Goal: Information Seeking & Learning: Learn about a topic

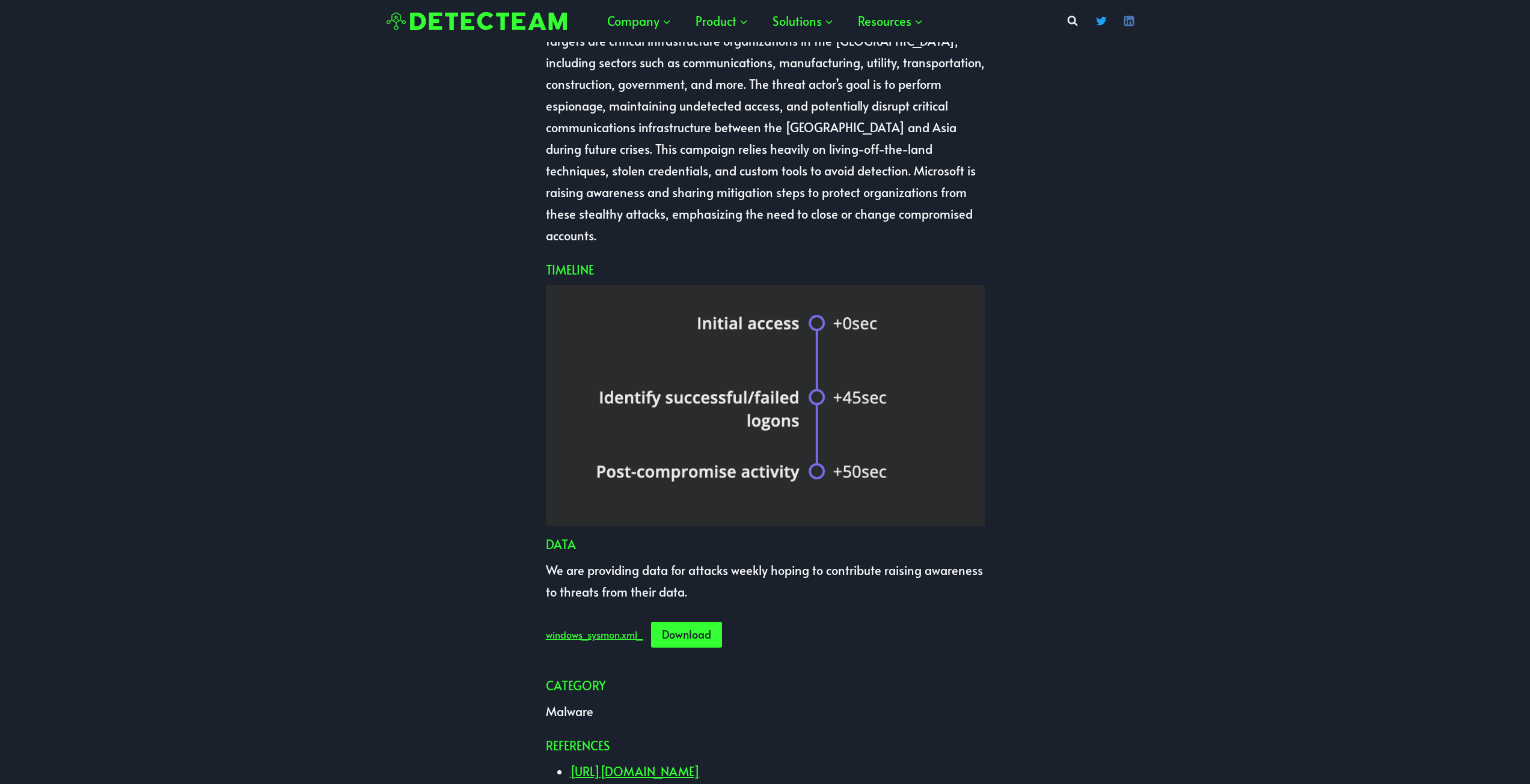
scroll to position [421, 0]
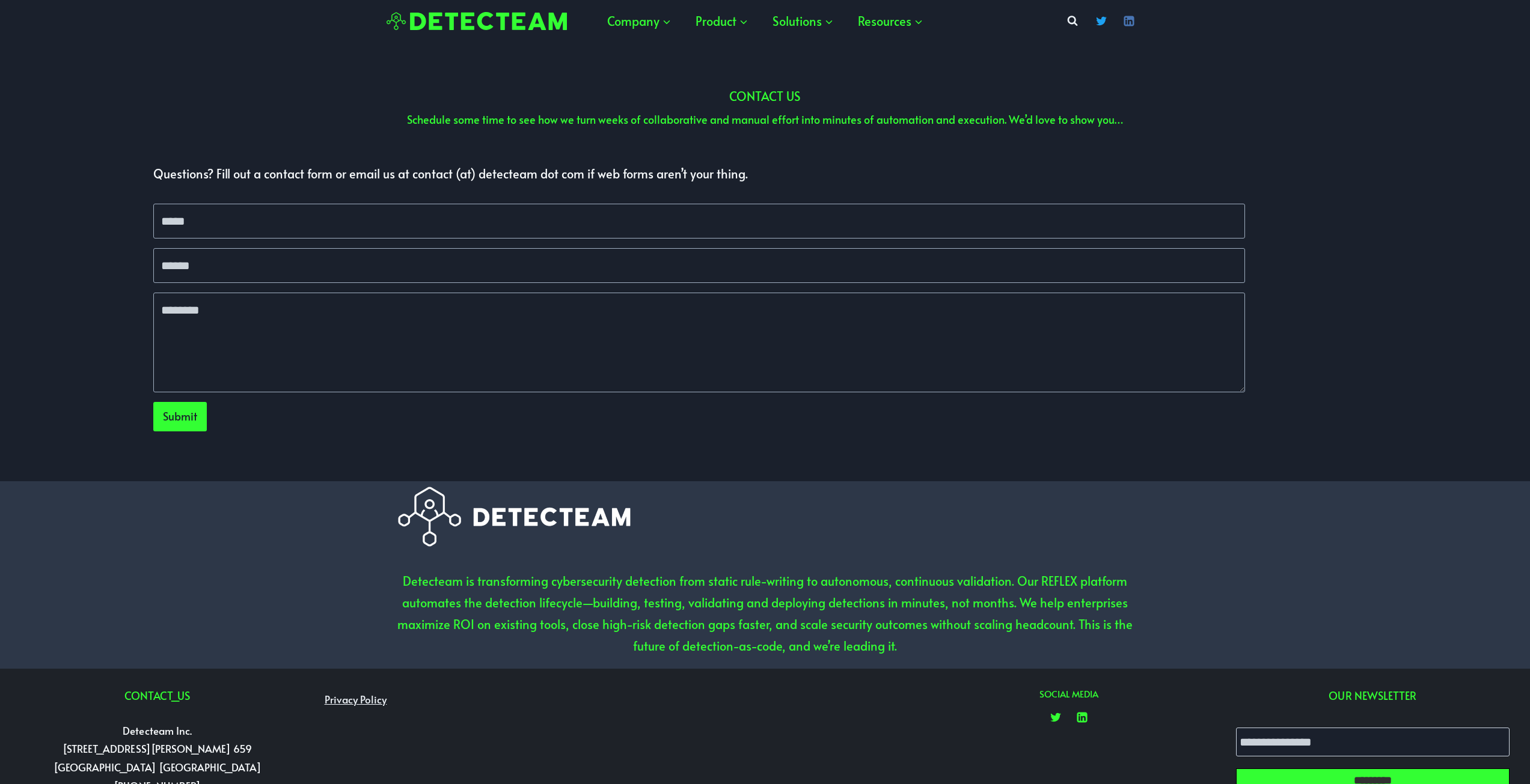
scroll to position [3407, 0]
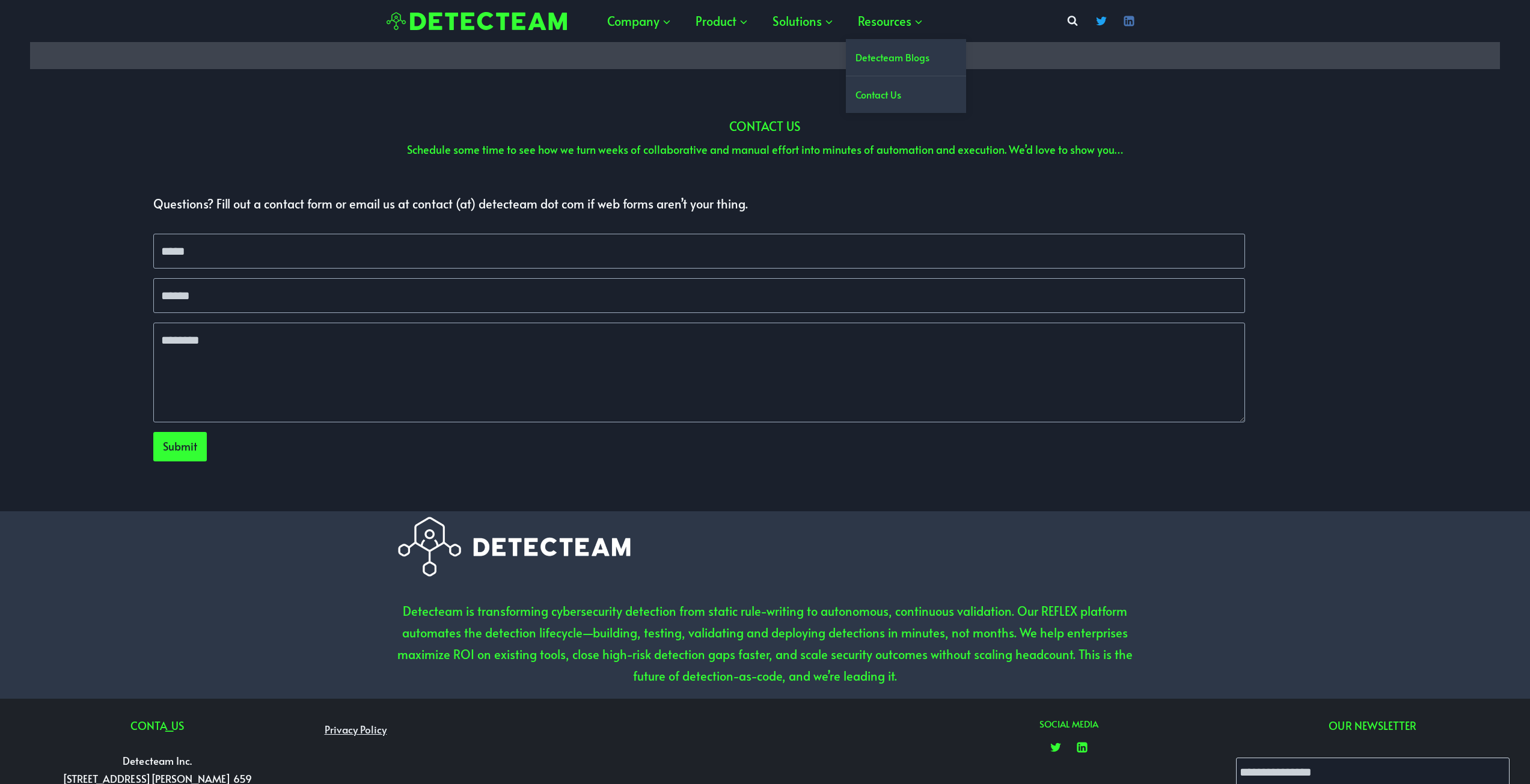
click at [882, 67] on link "Detecteam Blogs" at bounding box center [906, 57] width 120 height 37
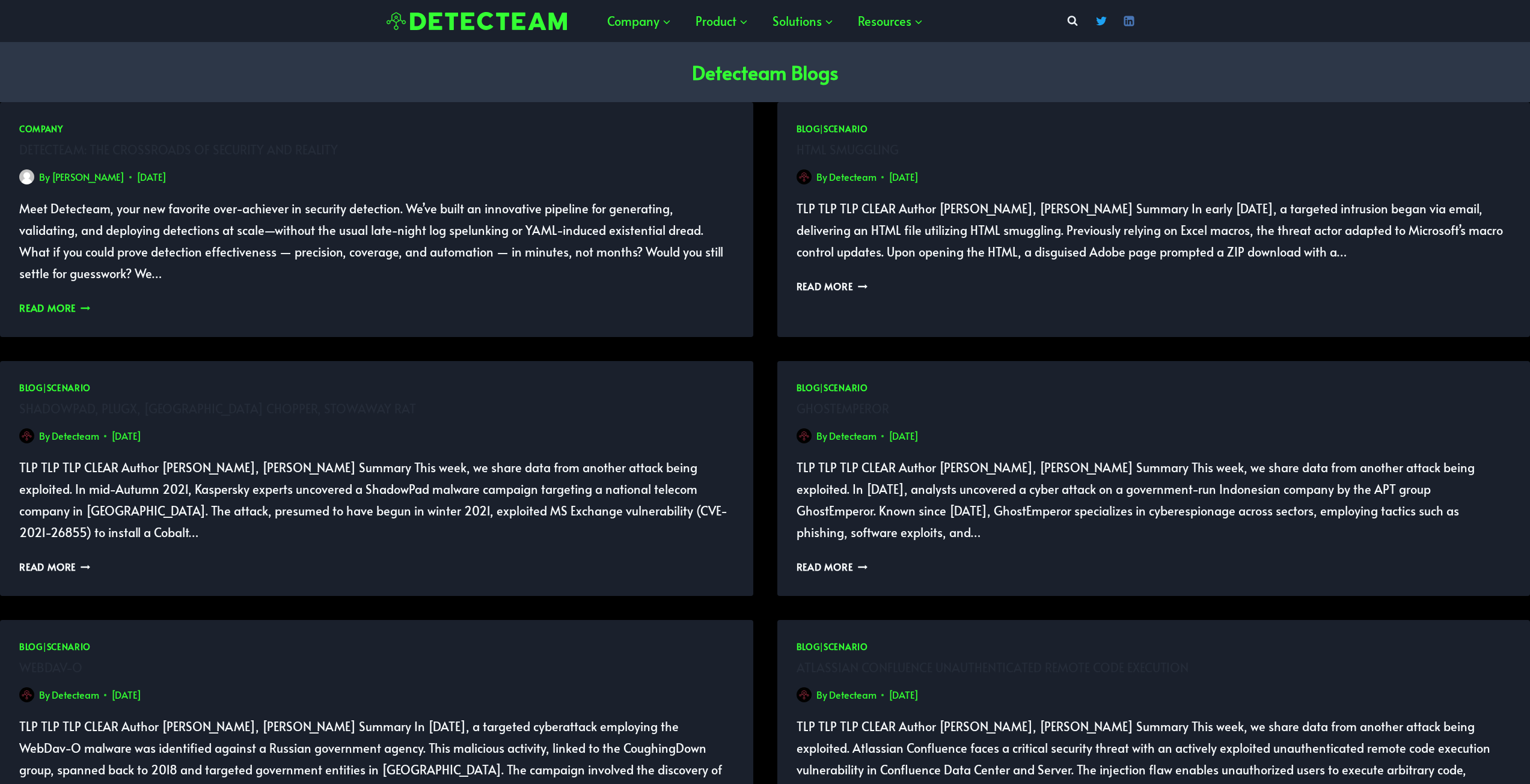
click at [55, 301] on link "Read More Detecteam: The Crossroads of Security and Reality Continue" at bounding box center [55, 307] width 71 height 13
